Goal: Navigation & Orientation: Find specific page/section

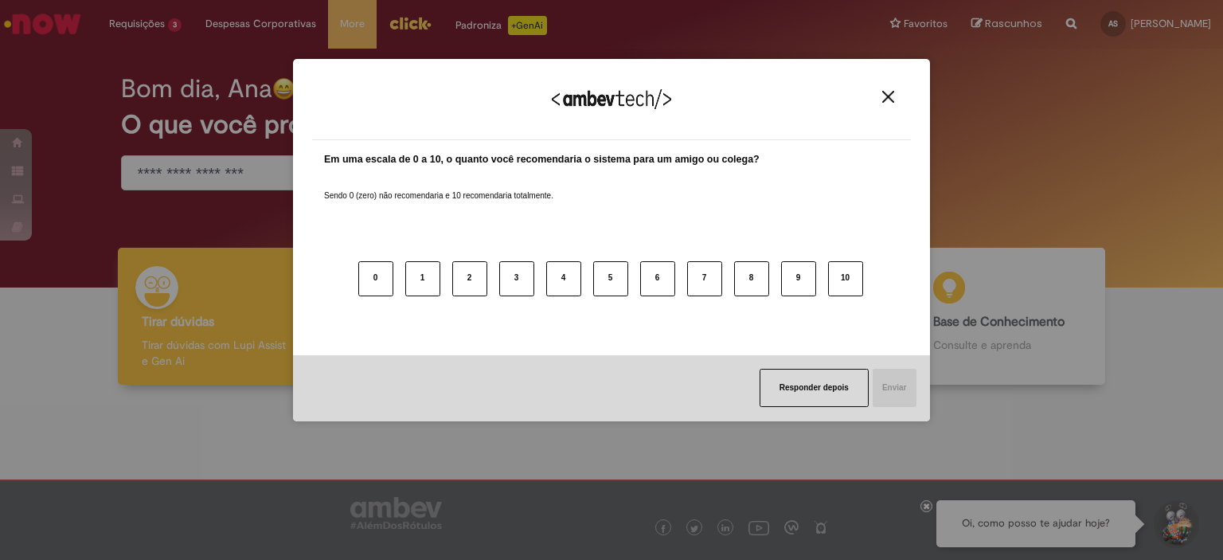
click at [888, 87] on div "Agradecemos seu feedback!" at bounding box center [611, 109] width 599 height 62
click at [892, 93] on img "Close" at bounding box center [888, 97] width 12 height 12
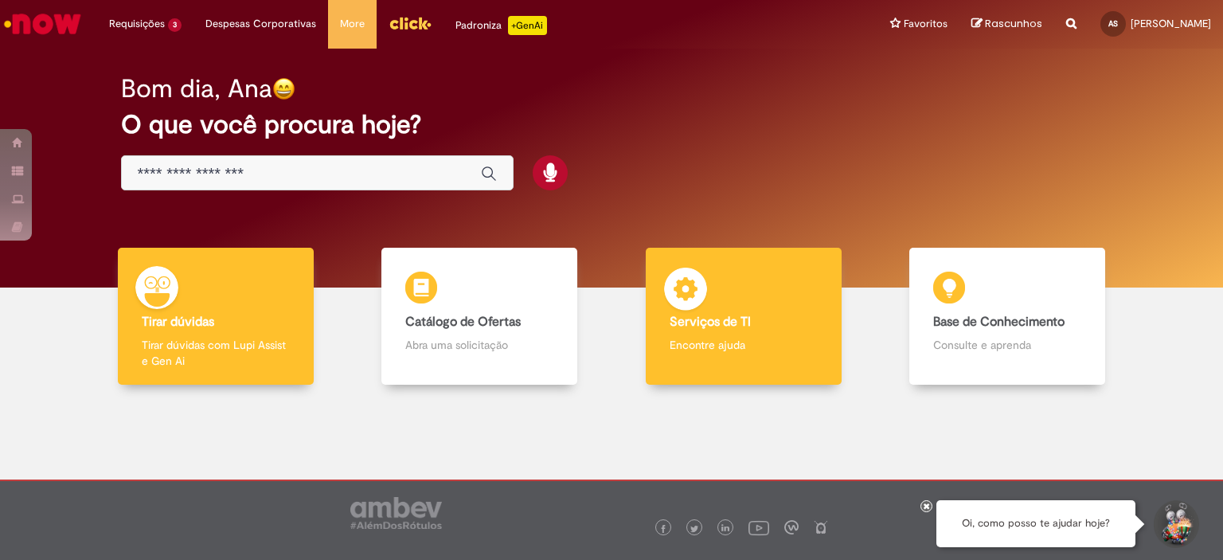
click at [739, 357] on div "Serviços de TI Serviços de TI Encontre ajuda" at bounding box center [744, 317] width 196 height 138
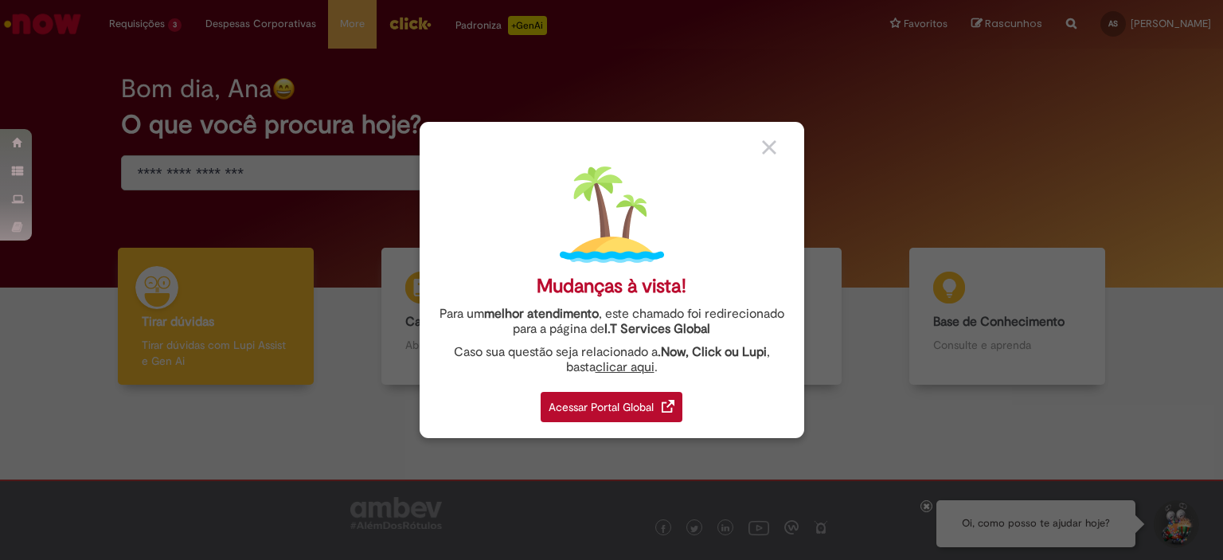
click at [535, 401] on div "Mudanças à vista! Para um melhor atendimento , este chamado foi redirecionado p…" at bounding box center [611, 280] width 384 height 316
click at [581, 413] on div "Acessar Portal Global" at bounding box center [611, 407] width 142 height 30
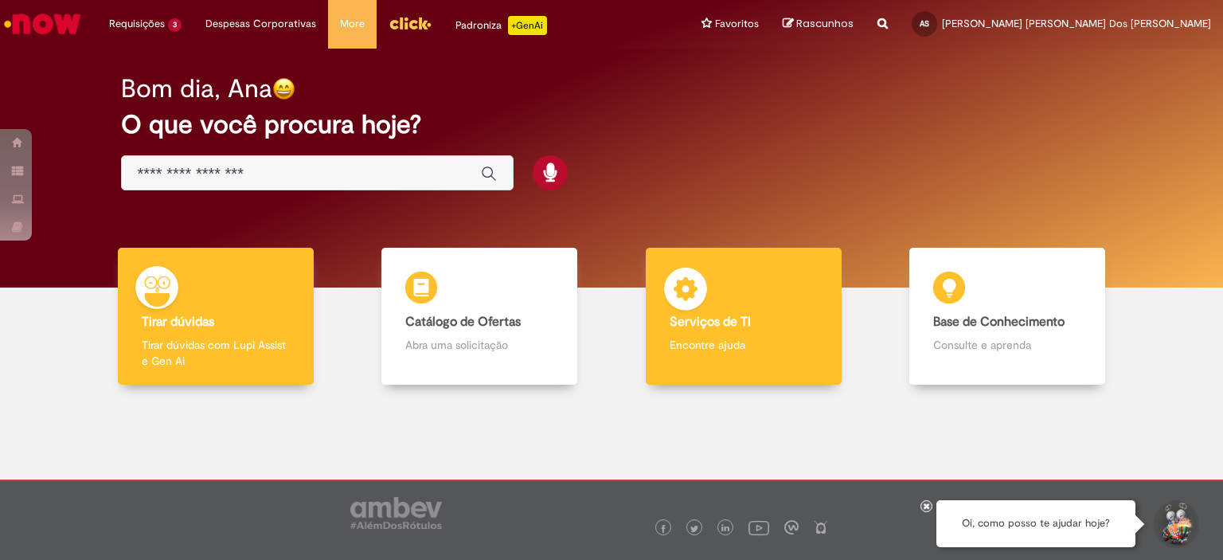
click at [707, 371] on div "Serviços de TI Serviços de TI Encontre ajuda" at bounding box center [744, 317] width 196 height 138
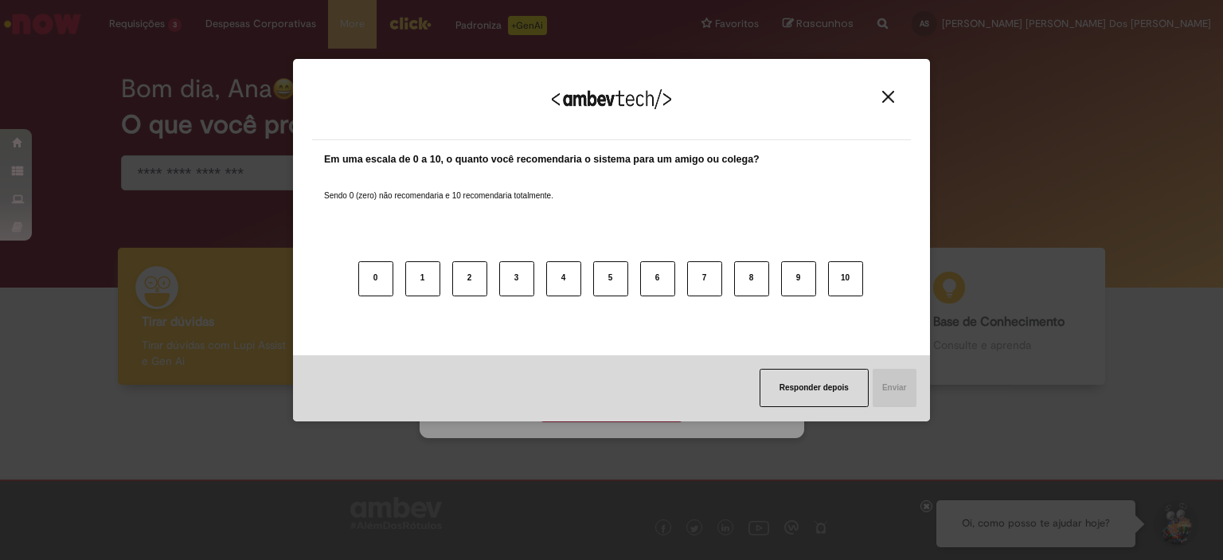
click at [587, 411] on div "Responder depois Enviar" at bounding box center [611, 388] width 637 height 66
click at [890, 100] on img "Close" at bounding box center [888, 97] width 12 height 12
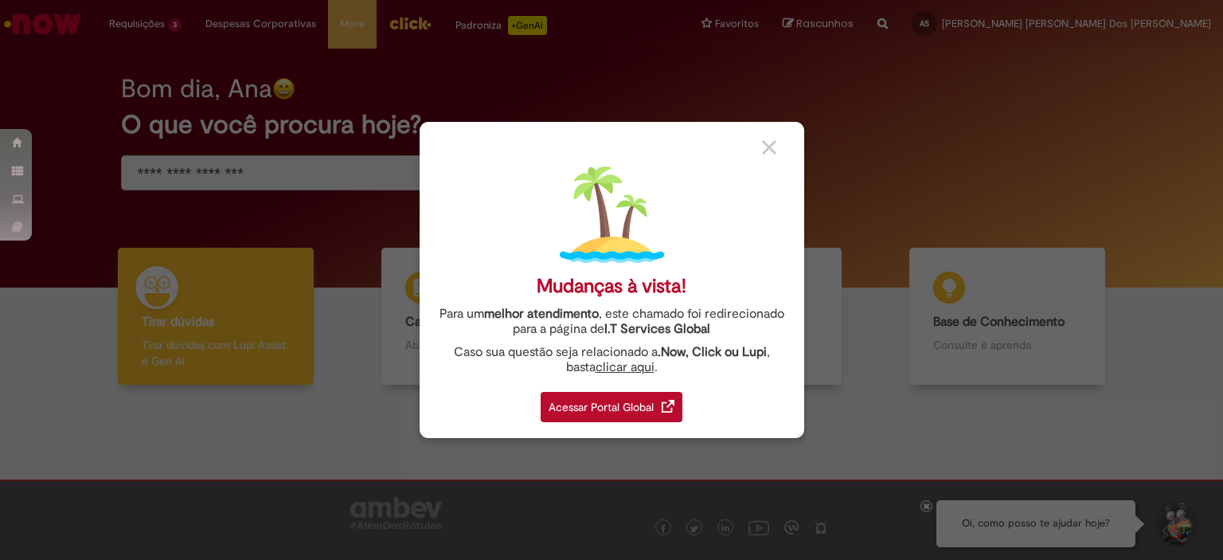
click at [620, 400] on div "Acessar Portal Global" at bounding box center [611, 407] width 142 height 30
